Goal: Navigation & Orientation: Understand site structure

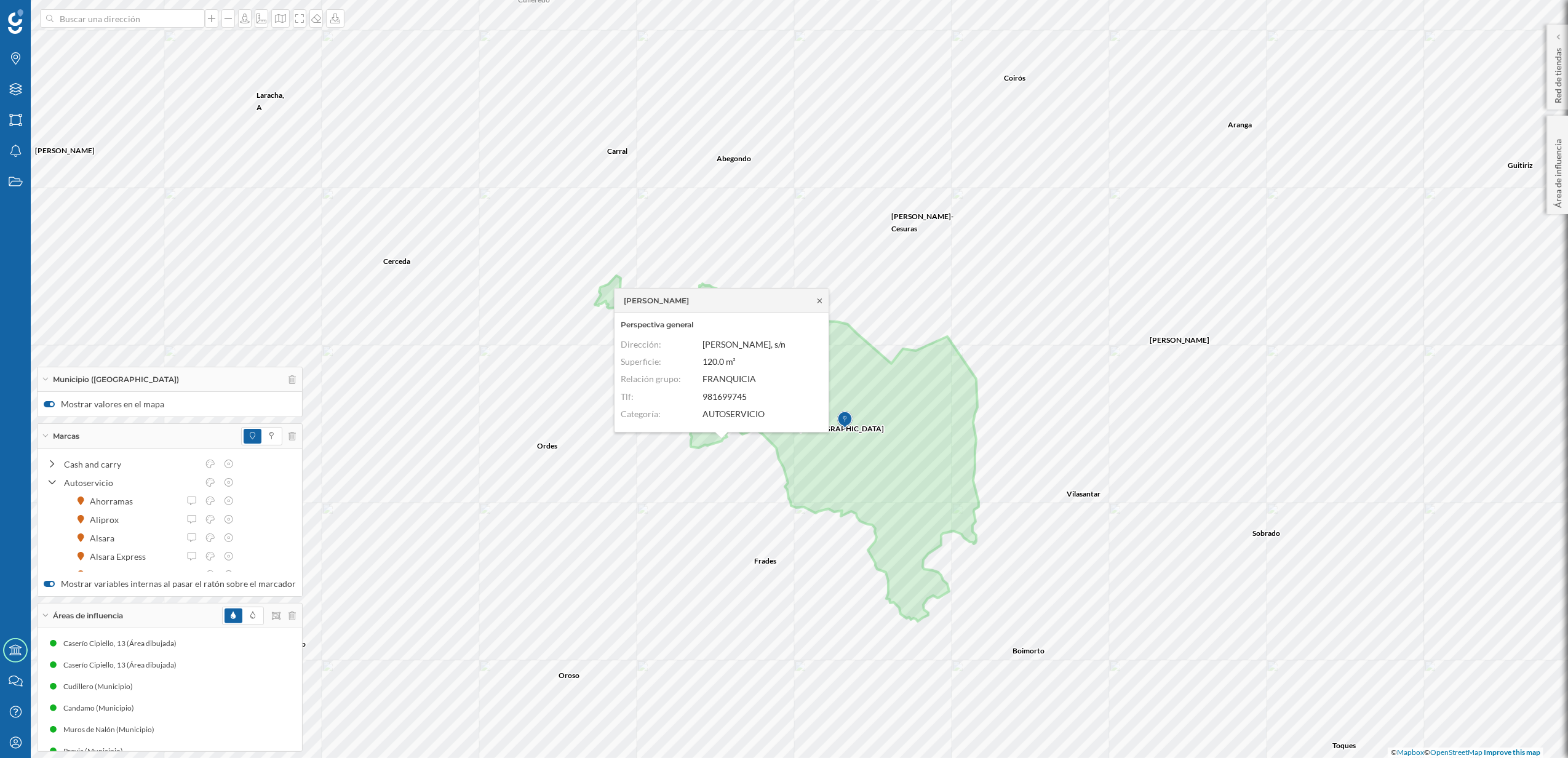
click at [822, 299] on icon at bounding box center [819, 301] width 10 height 7
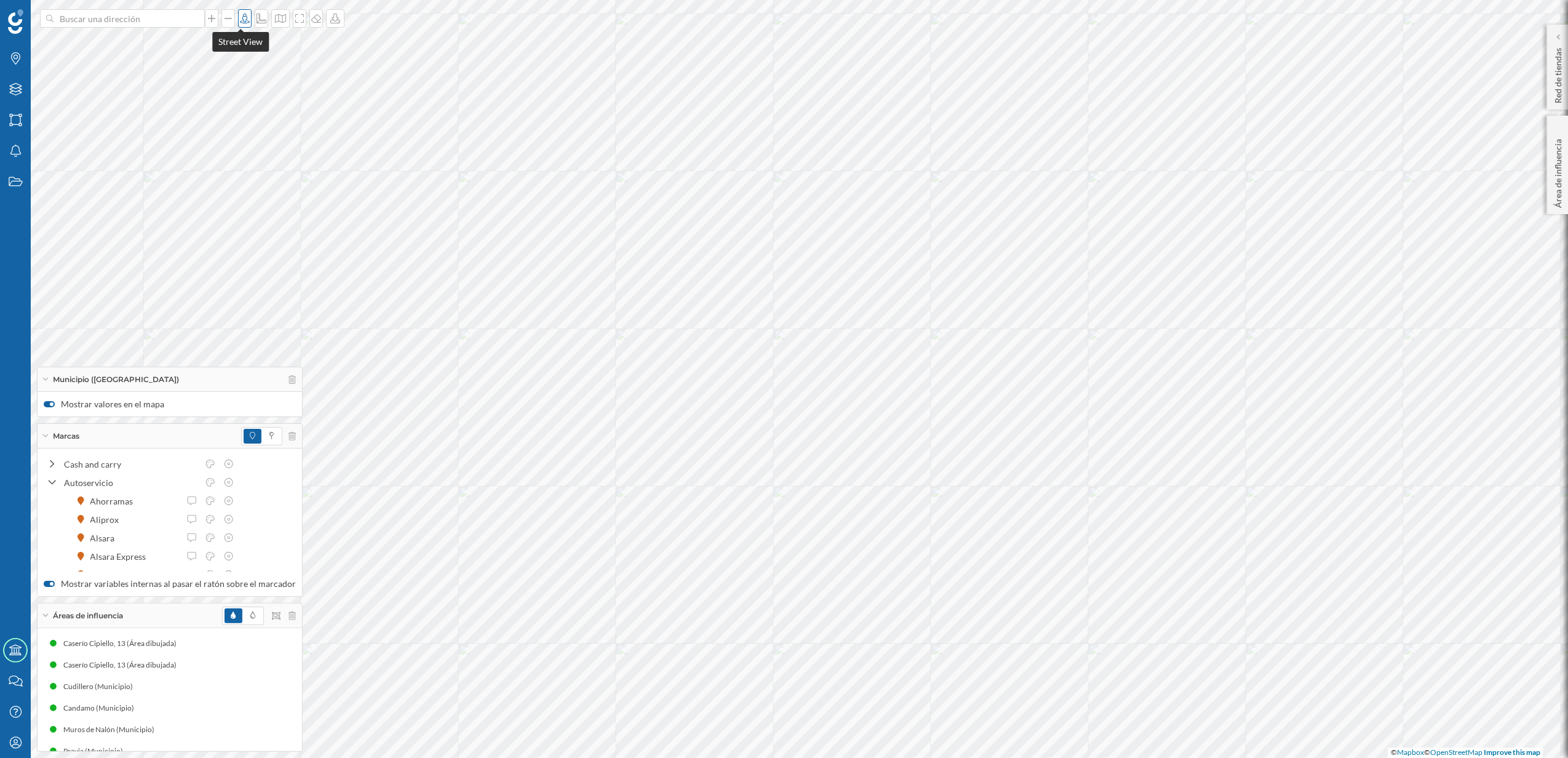
click at [241, 18] on icon at bounding box center [245, 18] width 12 height 10
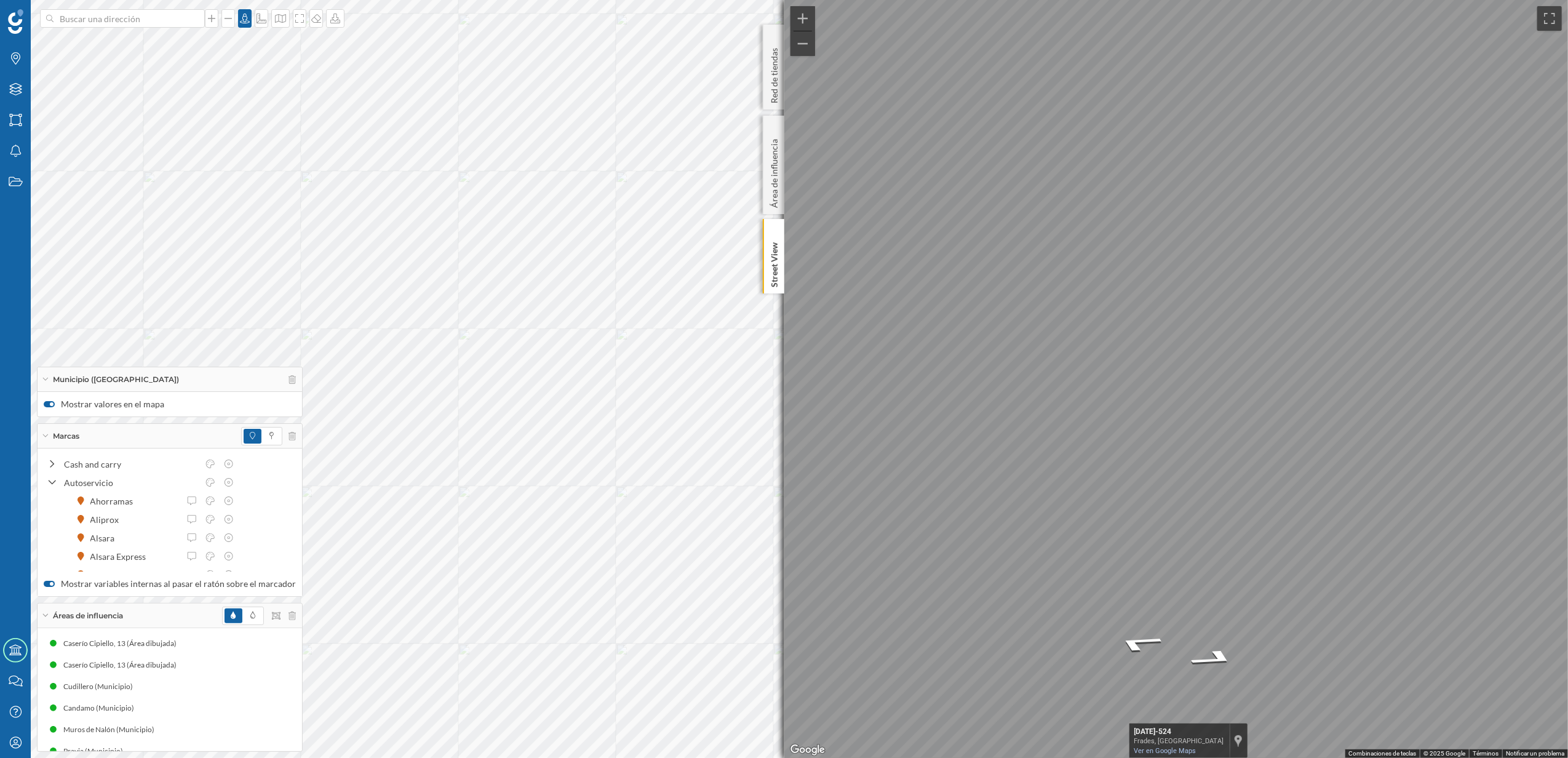
click at [1568, 483] on html "Marcas Capas Áreas Notificaciones Estados Academy Contacta con nosotros Centro …" at bounding box center [784, 379] width 1568 height 758
click at [1568, 496] on html "Marcas Capas Áreas Notificaciones Estados Academy Contacta con nosotros Centro …" at bounding box center [784, 379] width 1568 height 758
click at [1568, 499] on html "Marcas Capas Áreas Notificaciones Estados Academy Contacta con nosotros Centro …" at bounding box center [784, 379] width 1568 height 758
click at [776, 266] on p "Street View" at bounding box center [773, 262] width 12 height 50
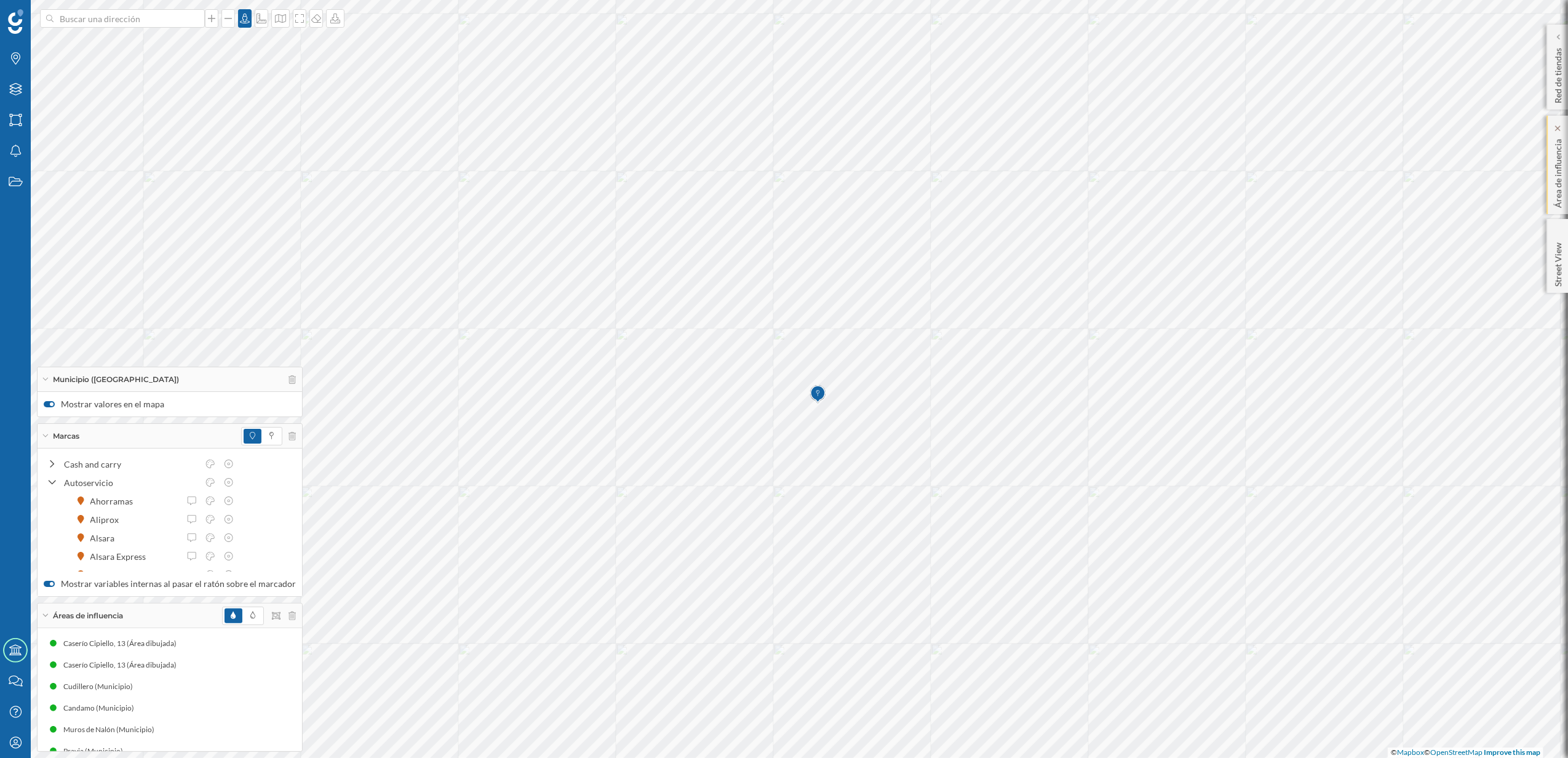
click at [1550, 175] on div "Área de influencia" at bounding box center [1557, 164] width 21 height 99
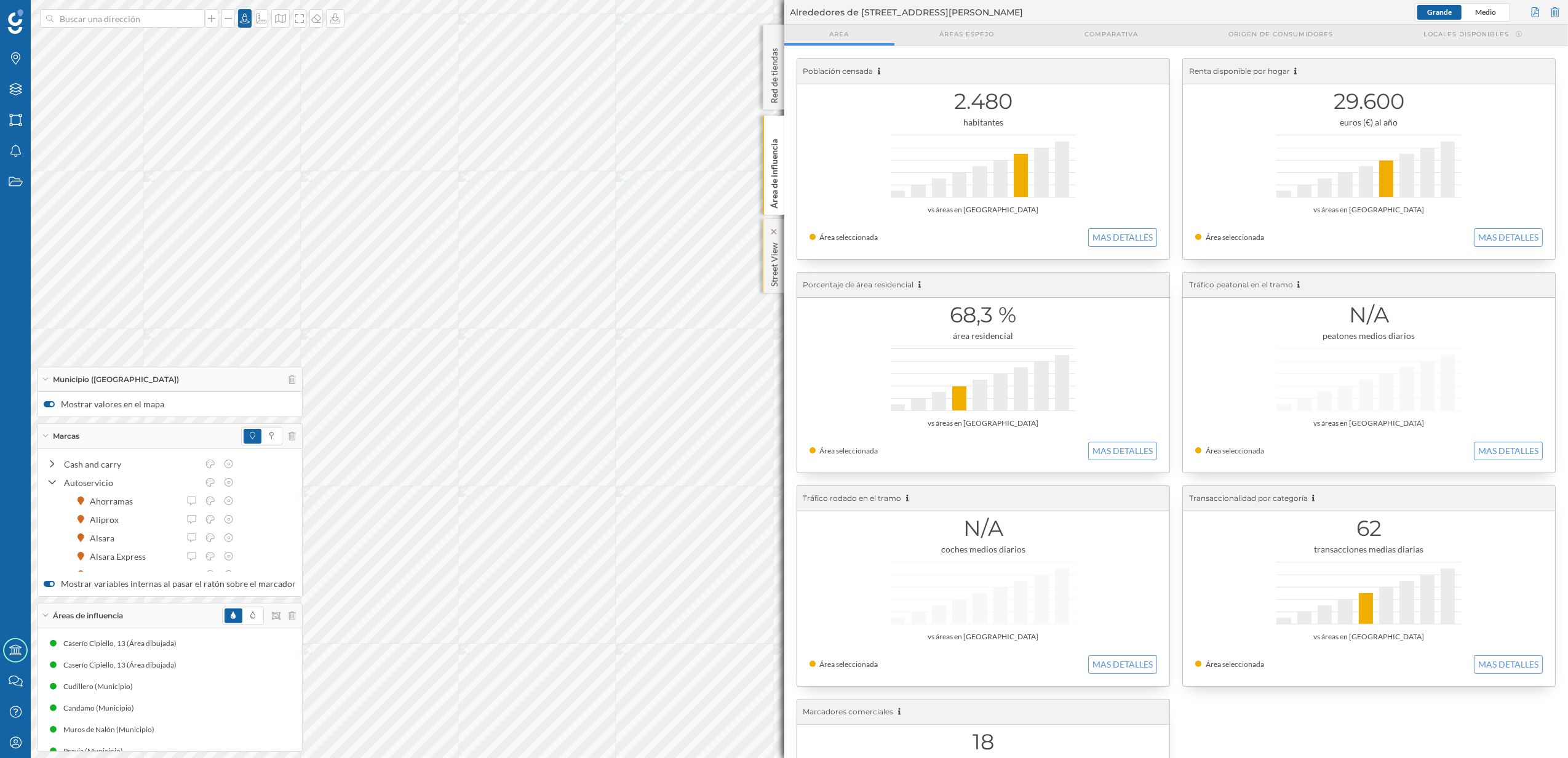
click at [774, 265] on p "Street View" at bounding box center [773, 262] width 12 height 49
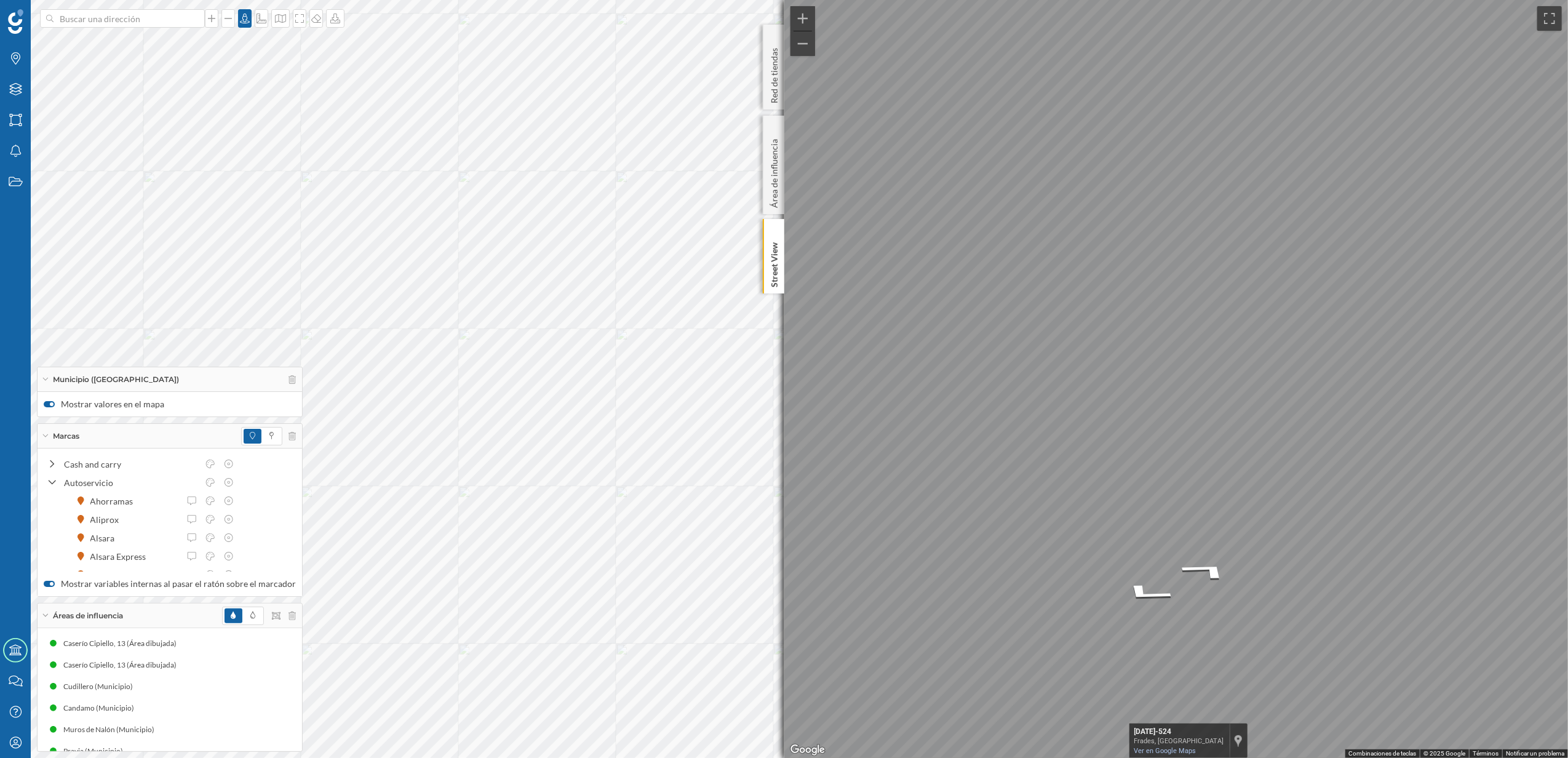
click at [1568, 456] on html "Marcas Capas Áreas Notificaciones Estados Academy Contacta con nosotros Centro …" at bounding box center [784, 379] width 1568 height 758
click at [566, 454] on div "Marcas Capas Áreas Notificaciones Estados Academy Contacta con nosotros Centro …" at bounding box center [784, 379] width 1568 height 758
click at [1568, 523] on html "Marcas Capas Áreas Notificaciones Estados Academy Contacta con nosotros Centro …" at bounding box center [784, 379] width 1568 height 758
click at [1568, 526] on html "Marcas Capas Áreas Notificaciones Estados Academy Contacta con nosotros Centro …" at bounding box center [784, 379] width 1568 height 758
